Goal: Task Accomplishment & Management: Manage account settings

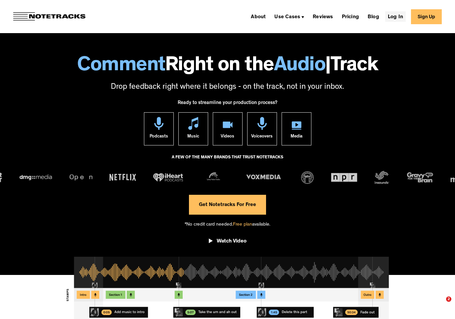
click at [391, 18] on link "Log In" at bounding box center [395, 16] width 21 height 11
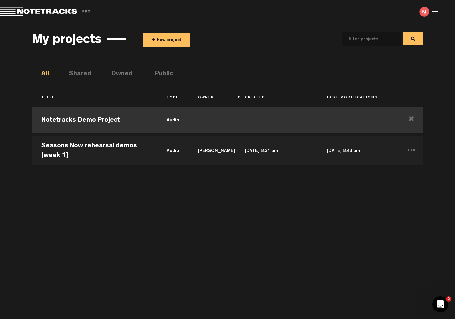
click at [89, 115] on td "Notetracks Demo Project" at bounding box center [94, 120] width 125 height 30
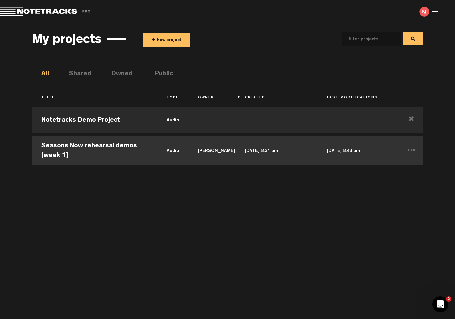
click at [107, 143] on td "Seasons Now rehearsal demos [week 1]" at bounding box center [94, 150] width 125 height 30
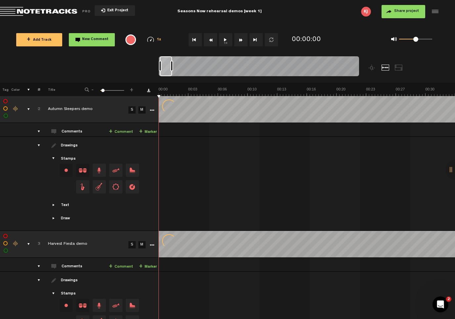
click at [152, 110] on icon "More" at bounding box center [152, 110] width 5 height 5
click at [27, 108] on div "comments, stamps & drawings" at bounding box center [26, 109] width 10 height 7
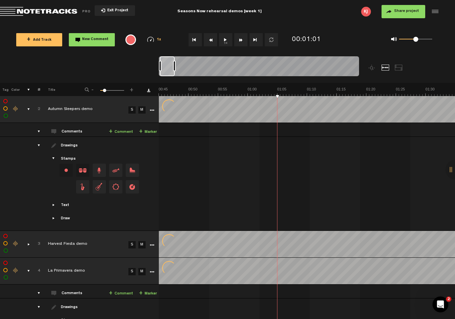
click at [152, 109] on icon "More" at bounding box center [152, 110] width 5 height 5
click at [153, 110] on icon "More" at bounding box center [152, 110] width 5 height 5
click at [453, 167] on div at bounding box center [456, 170] width 20 height 20
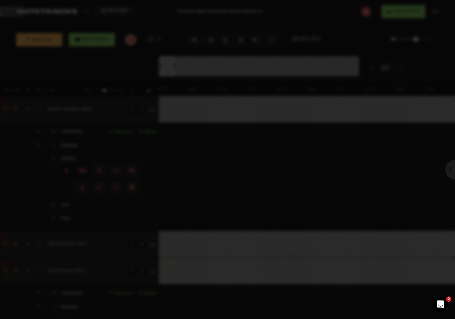
click at [446, 169] on div at bounding box center [456, 170] width 20 height 20
click at [167, 20] on div at bounding box center [227, 159] width 455 height 319
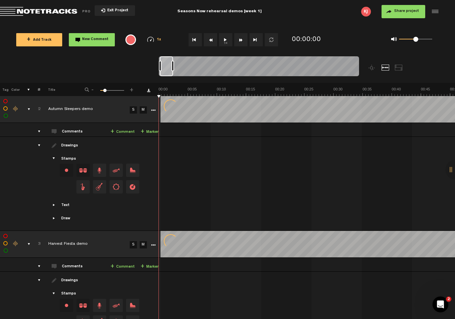
click at [152, 111] on icon "More" at bounding box center [153, 110] width 5 height 5
click at [151, 110] on icon "More" at bounding box center [153, 110] width 5 height 5
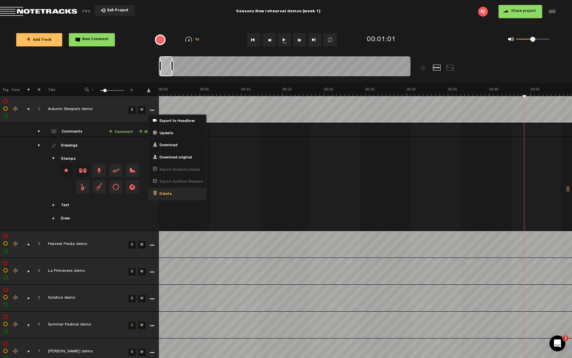
click at [168, 195] on span "Delete" at bounding box center [164, 194] width 15 height 6
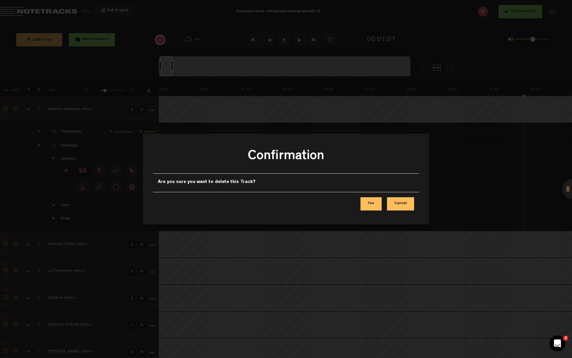
click at [366, 203] on button "Yes" at bounding box center [371, 203] width 21 height 13
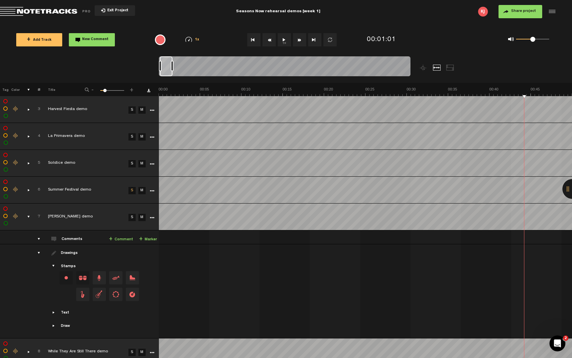
click at [151, 111] on icon "More" at bounding box center [152, 110] width 5 height 5
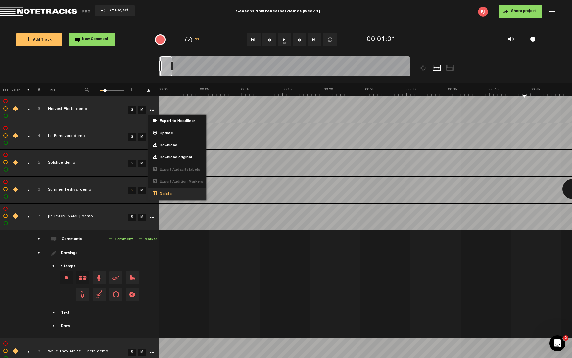
click at [165, 195] on span "Delete" at bounding box center [164, 194] width 15 height 6
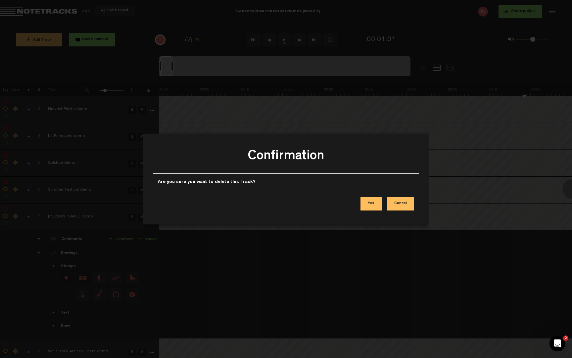
click at [381, 203] on button "Yes" at bounding box center [371, 203] width 21 height 13
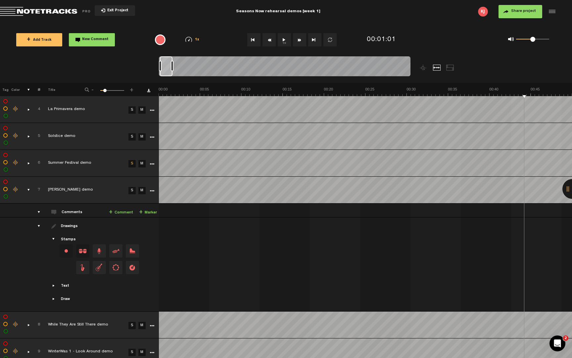
click at [151, 112] on icon "More" at bounding box center [152, 110] width 5 height 5
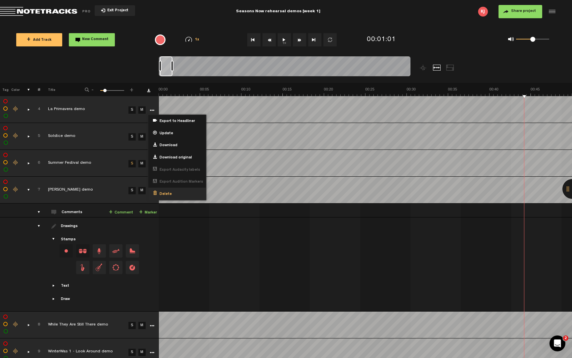
click at [172, 194] on div "Delete" at bounding box center [177, 193] width 58 height 12
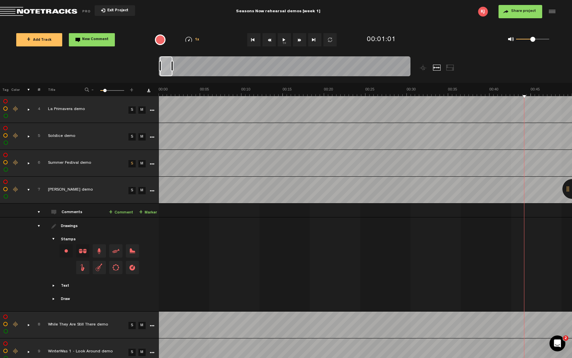
click at [153, 109] on icon "More" at bounding box center [152, 110] width 5 height 5
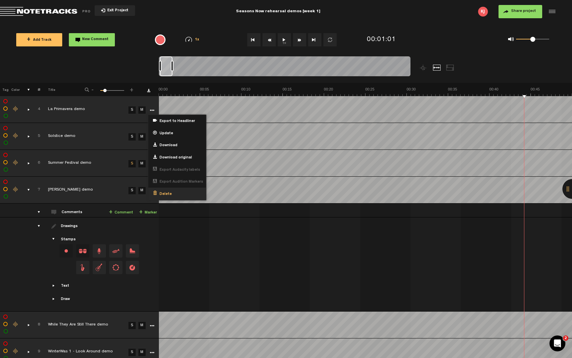
click at [160, 195] on span "Delete" at bounding box center [164, 194] width 15 height 6
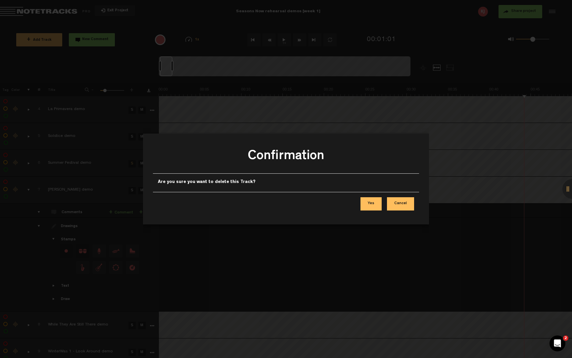
click at [377, 206] on button "Yes" at bounding box center [371, 203] width 21 height 13
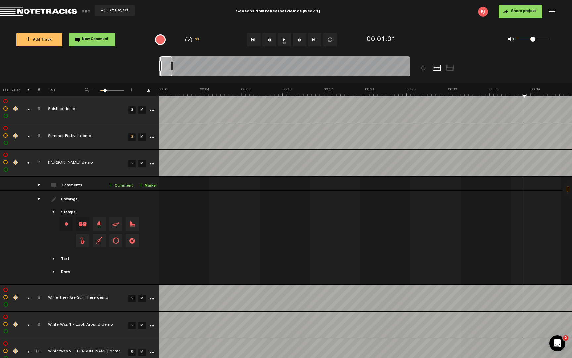
click at [153, 110] on icon "More" at bounding box center [152, 110] width 5 height 5
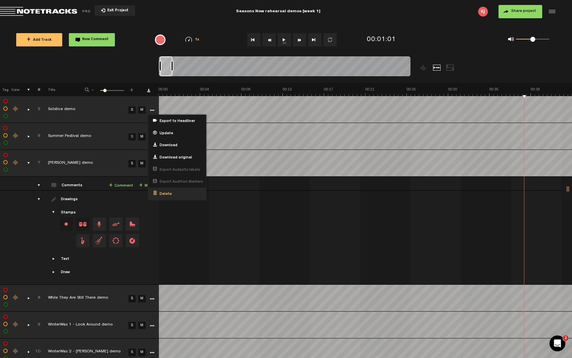
click at [168, 191] on span "Delete" at bounding box center [164, 194] width 15 height 6
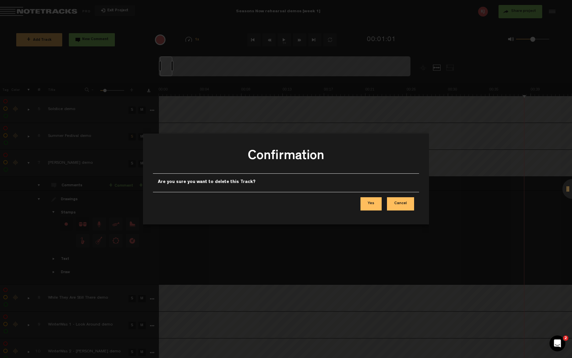
click at [372, 204] on button "Yes" at bounding box center [371, 203] width 21 height 13
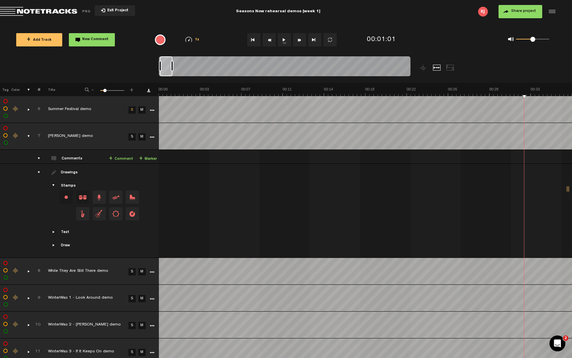
click at [151, 109] on icon "More" at bounding box center [152, 110] width 5 height 5
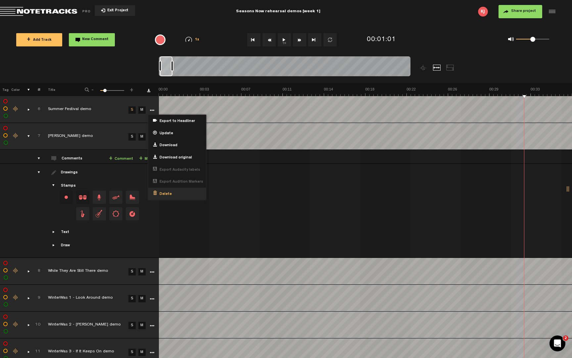
click at [164, 192] on span "Delete" at bounding box center [164, 194] width 15 height 6
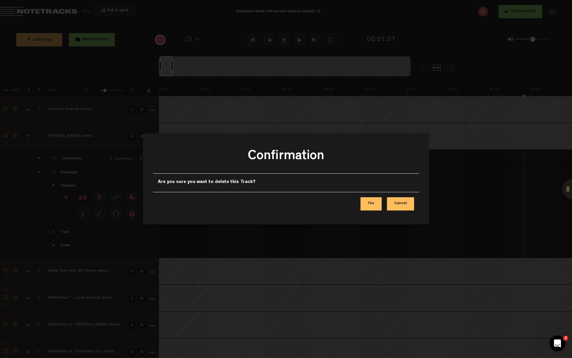
drag, startPoint x: 368, startPoint y: 208, endPoint x: 360, endPoint y: 204, distance: 9.2
click at [369, 208] on button "Yes" at bounding box center [371, 203] width 21 height 13
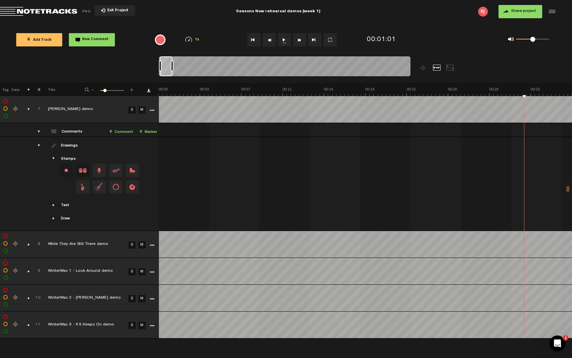
click at [152, 112] on icon "More" at bounding box center [152, 110] width 5 height 5
click at [169, 192] on span "Delete" at bounding box center [164, 194] width 15 height 6
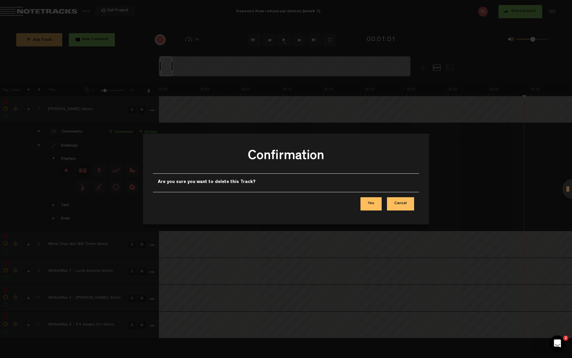
click at [378, 210] on button "Yes" at bounding box center [371, 203] width 21 height 13
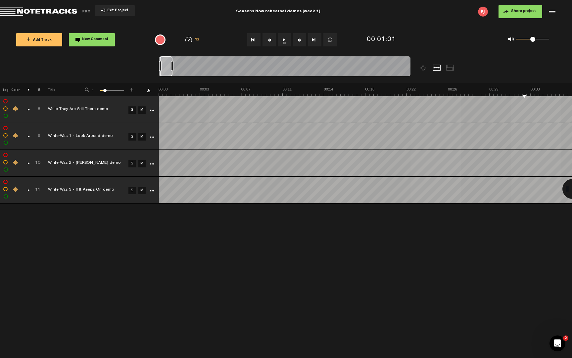
click at [153, 110] on icon "More" at bounding box center [152, 110] width 5 height 5
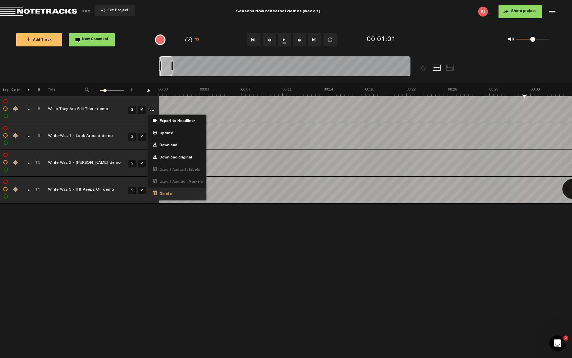
click at [176, 191] on div "Delete" at bounding box center [177, 193] width 58 height 12
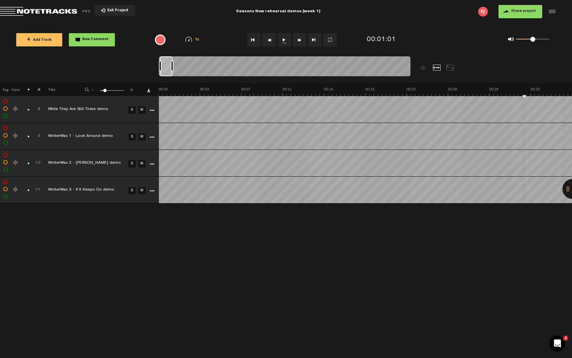
click at [151, 109] on icon "More" at bounding box center [152, 110] width 5 height 5
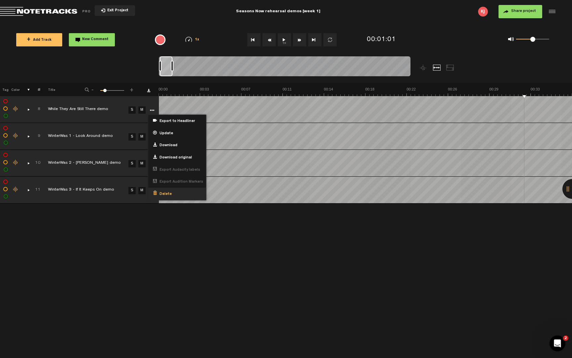
click at [169, 196] on div "Delete" at bounding box center [177, 193] width 58 height 12
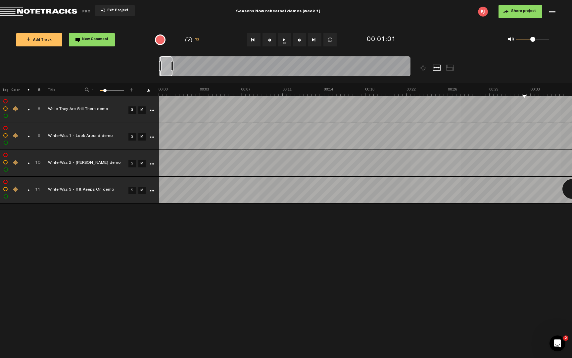
click at [152, 110] on icon "More" at bounding box center [152, 110] width 5 height 5
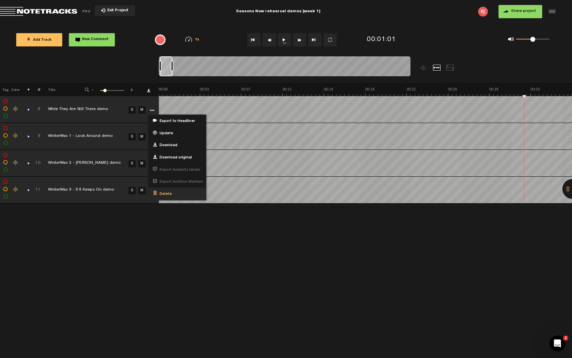
click at [161, 193] on span "Delete" at bounding box center [164, 194] width 15 height 6
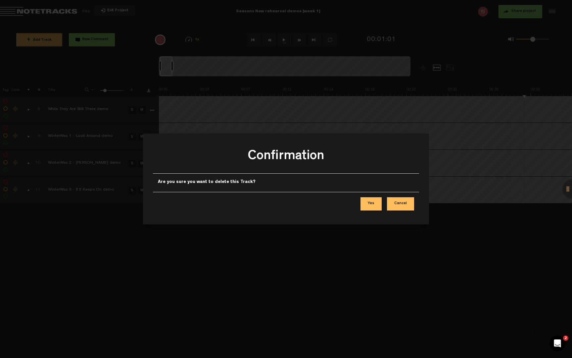
click at [369, 203] on button "Yes" at bounding box center [371, 203] width 21 height 13
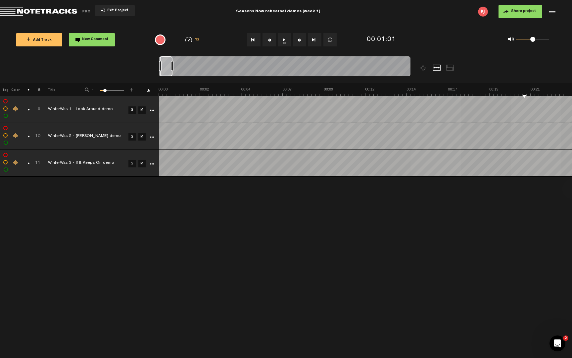
click at [152, 110] on icon "More" at bounding box center [152, 110] width 5 height 5
click at [143, 103] on td "M" at bounding box center [141, 109] width 10 height 27
click at [151, 110] on icon "More" at bounding box center [152, 110] width 5 height 5
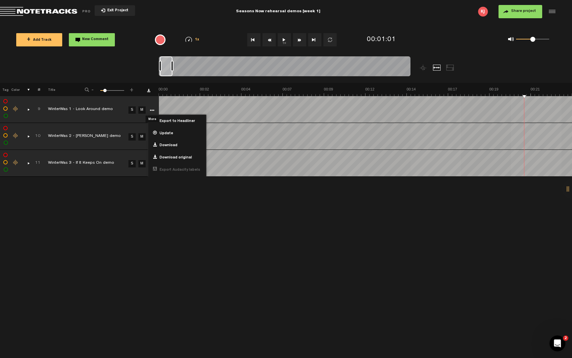
click at [151, 110] on icon "More" at bounding box center [152, 110] width 5 height 5
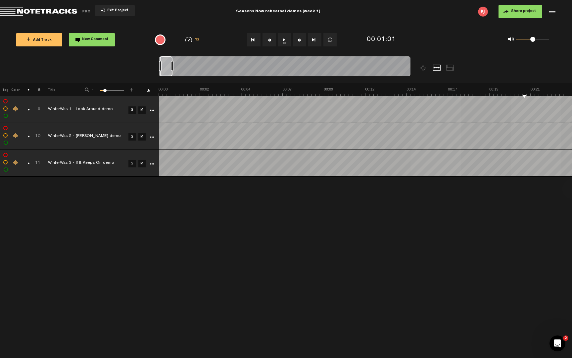
click at [153, 135] on icon "More" at bounding box center [152, 137] width 5 height 5
click at [152, 136] on icon "More" at bounding box center [152, 137] width 5 height 5
click at [146, 191] on div "+ New drawing Tag Color # Title - 1 100 16 + 9 WinterWas 1 - Look Around demo S…" at bounding box center [286, 220] width 572 height 275
click at [152, 163] on icon "More" at bounding box center [152, 164] width 5 height 5
click at [140, 218] on div "+ New drawing Tag Color # Title - 1 100 16 + 9 WinterWas 1 - Look Around demo S…" at bounding box center [286, 220] width 572 height 275
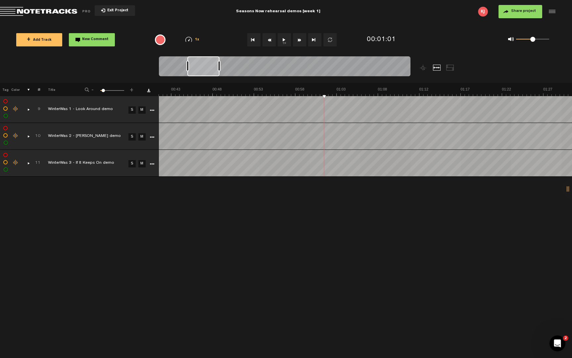
scroll to position [0, 360]
click at [152, 110] on icon "More" at bounding box center [152, 110] width 5 height 5
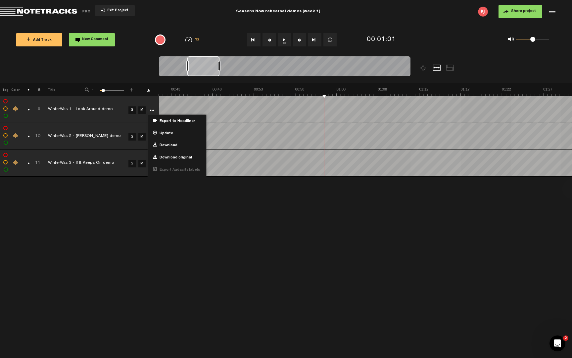
click at [82, 108] on div "Click to edit the title" at bounding box center [91, 109] width 86 height 7
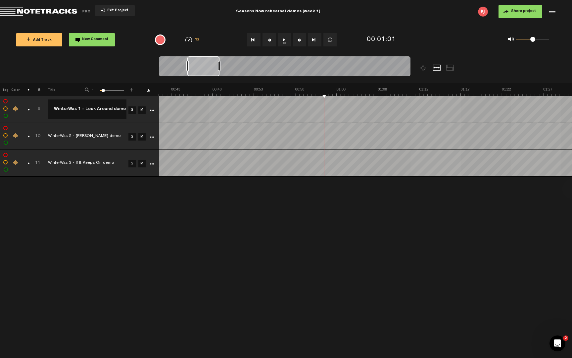
click at [555, 12] on div at bounding box center [551, 12] width 10 height 10
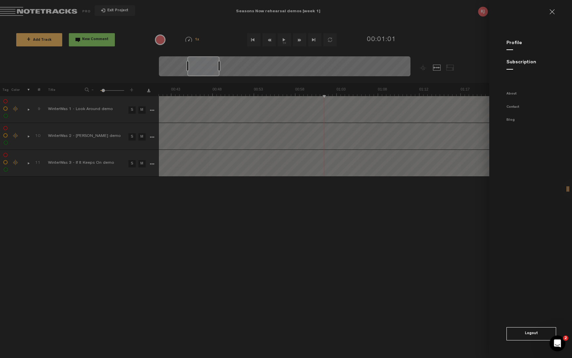
click at [504, 39] on md-sidenav "Profile Subscription About Contact Blog Logout" at bounding box center [530, 179] width 83 height 358
click at [518, 65] on div "Subscription" at bounding box center [540, 62] width 66 height 7
click at [518, 64] on link "Subscription" at bounding box center [522, 62] width 30 height 5
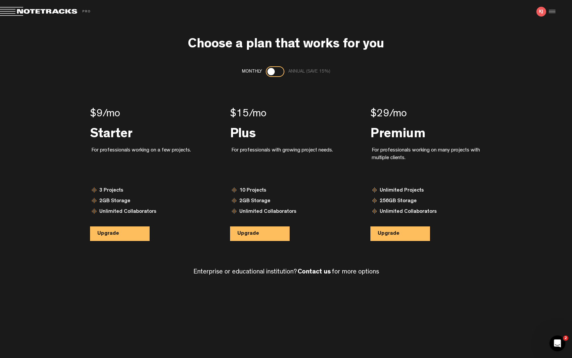
click at [552, 13] on div at bounding box center [551, 12] width 10 height 10
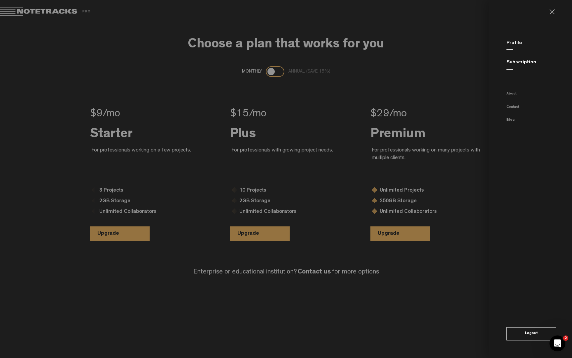
click at [510, 46] on div "Profile" at bounding box center [540, 43] width 66 height 7
click at [510, 44] on link "Profile" at bounding box center [515, 43] width 16 height 5
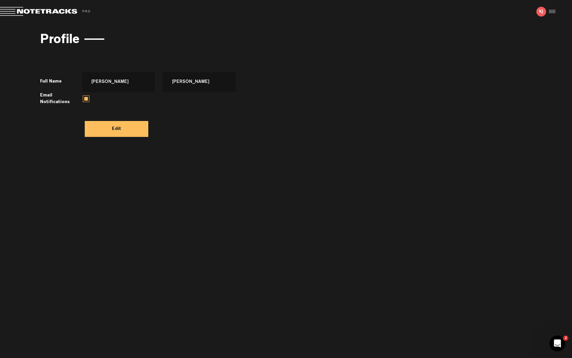
click at [545, 7] on img at bounding box center [541, 12] width 10 height 10
click at [547, 9] on div at bounding box center [551, 12] width 10 height 10
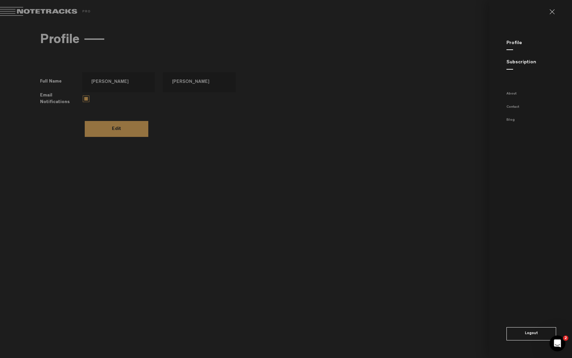
click at [516, 64] on link "Subscription" at bounding box center [522, 62] width 30 height 5
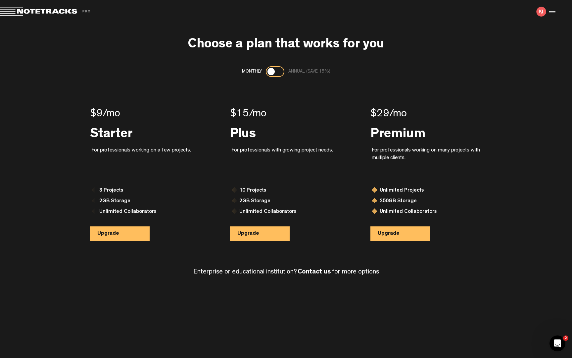
click at [556, 12] on md-toolbar "Exit Project Share project Save project" at bounding box center [286, 11] width 572 height 23
click at [552, 12] on div at bounding box center [551, 12] width 10 height 10
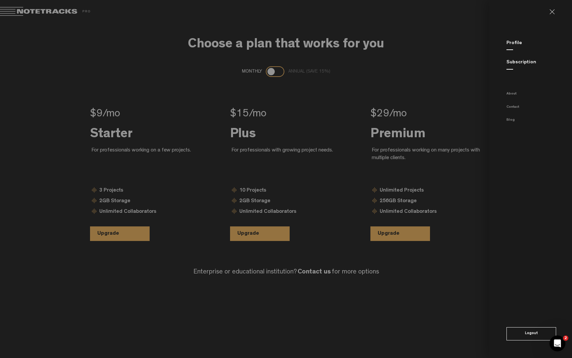
click at [539, 337] on button "Logout" at bounding box center [532, 333] width 50 height 13
